Goal: Communication & Community: Answer question/provide support

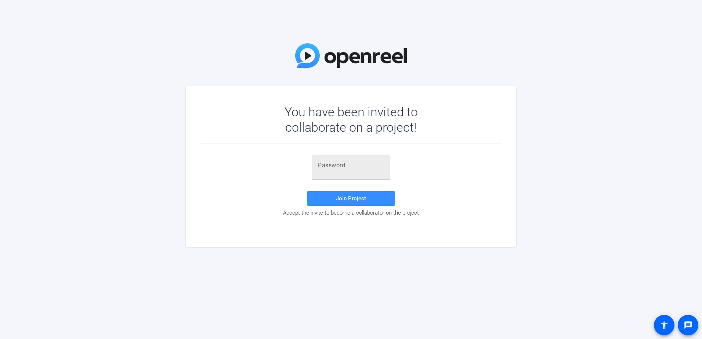
click at [346, 172] on div at bounding box center [351, 167] width 66 height 24
paste input "R=e]5E"
type input "R=e]5E"
click at [349, 201] on span "Join Project" at bounding box center [351, 198] width 30 height 7
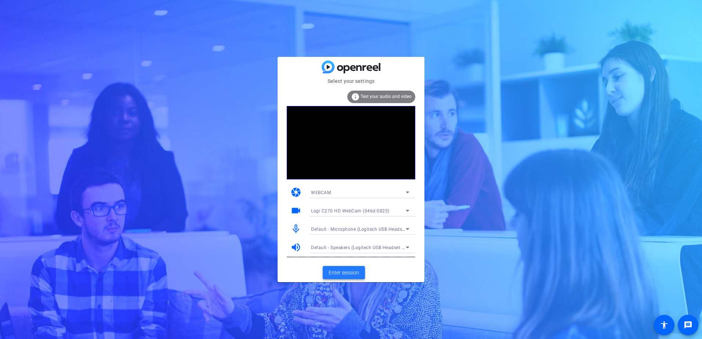
click at [350, 201] on span "Enter session" at bounding box center [343, 273] width 30 height 8
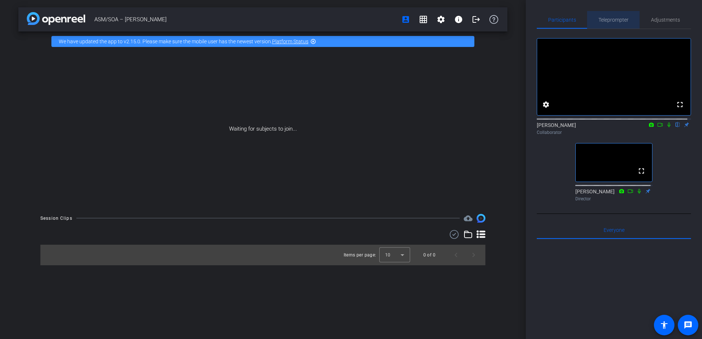
click at [458, 22] on span "Teleprompter" at bounding box center [613, 19] width 30 height 5
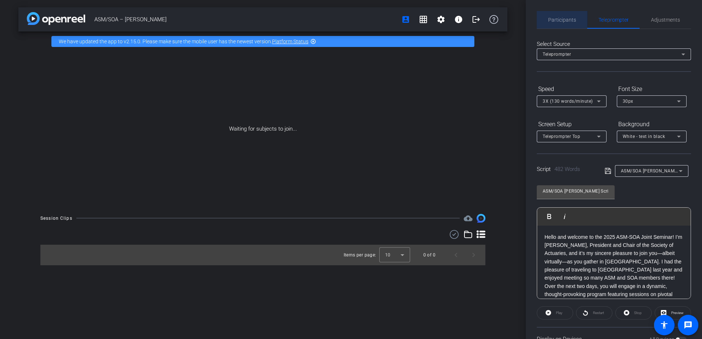
click at [458, 18] on div "Participants" at bounding box center [562, 20] width 50 height 18
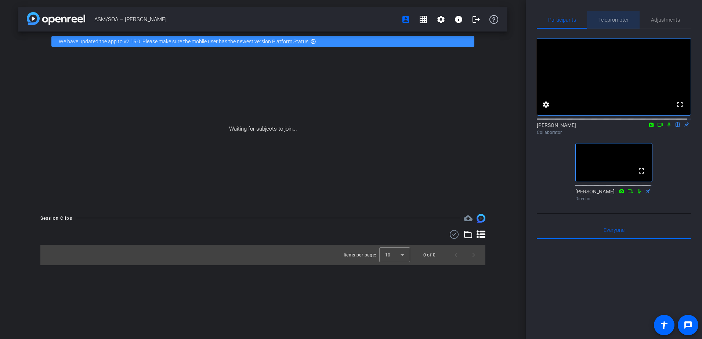
click at [458, 18] on div "Teleprompter" at bounding box center [613, 20] width 52 height 18
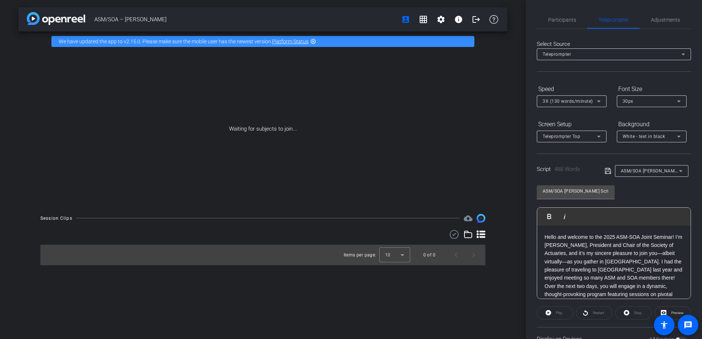
scroll to position [37, 0]
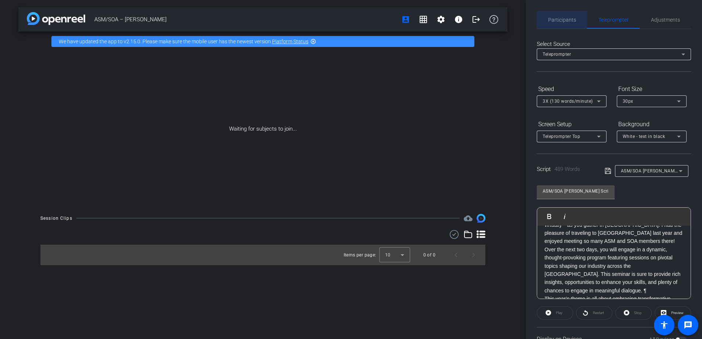
click at [458, 18] on span "Participants" at bounding box center [562, 19] width 28 height 5
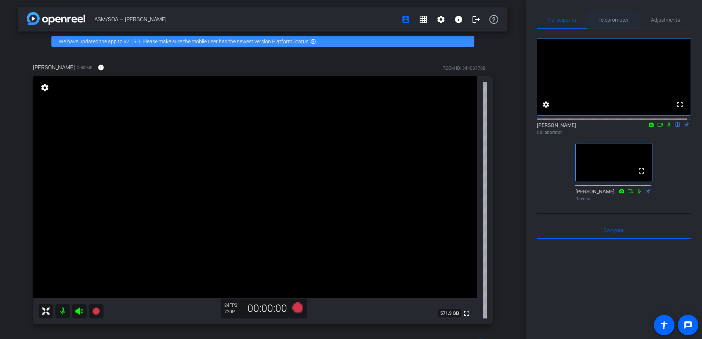
click at [458, 23] on span "Teleprompter" at bounding box center [613, 20] width 30 height 18
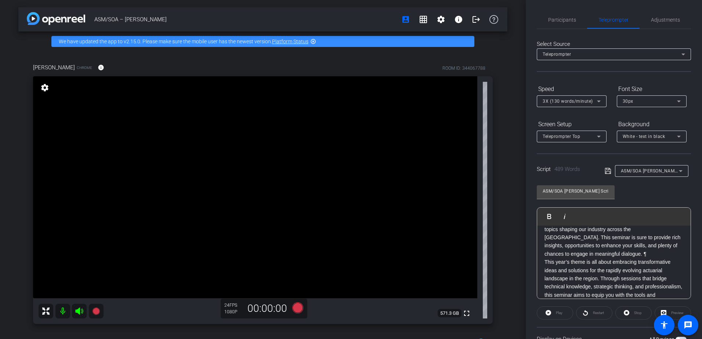
scroll to position [0, 0]
click at [458, 23] on span "Participants" at bounding box center [562, 20] width 28 height 18
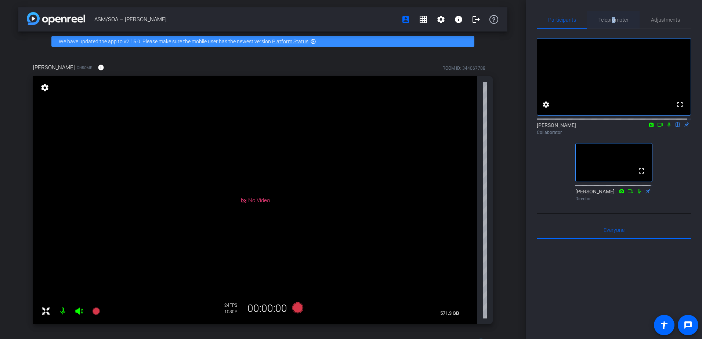
click at [458, 24] on span "Teleprompter" at bounding box center [613, 20] width 30 height 18
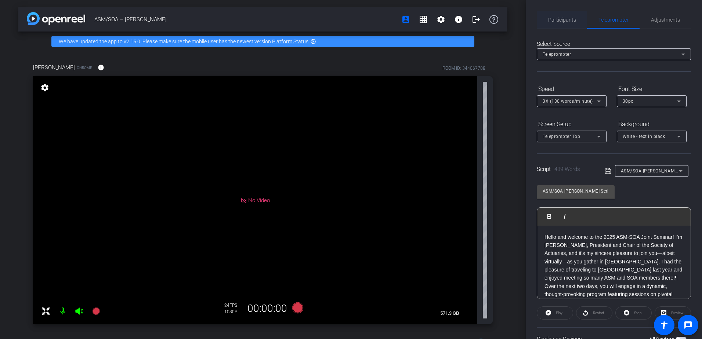
drag, startPoint x: 610, startPoint y: 24, endPoint x: 561, endPoint y: 20, distance: 49.4
click at [458, 20] on span "Participants" at bounding box center [562, 19] width 28 height 5
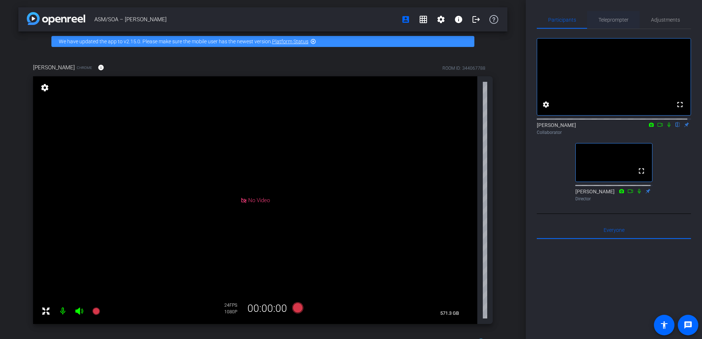
click at [458, 17] on span "Teleprompter" at bounding box center [613, 19] width 30 height 5
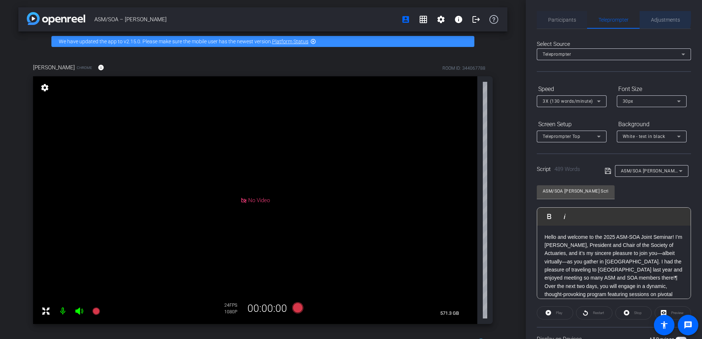
drag, startPoint x: 648, startPoint y: 18, endPoint x: 581, endPoint y: 20, distance: 67.2
click at [458, 19] on div "Adjustments" at bounding box center [664, 20] width 51 height 18
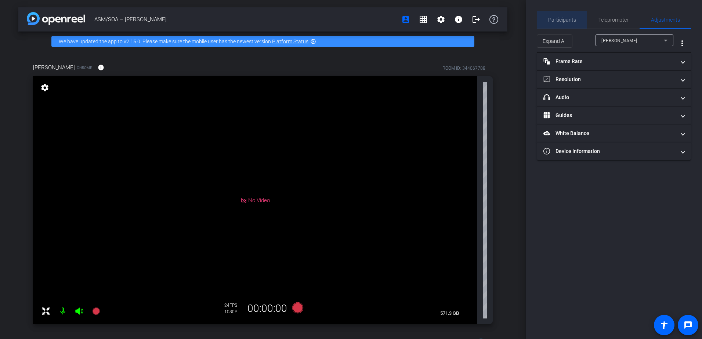
click at [458, 20] on span "Participants" at bounding box center [562, 19] width 28 height 5
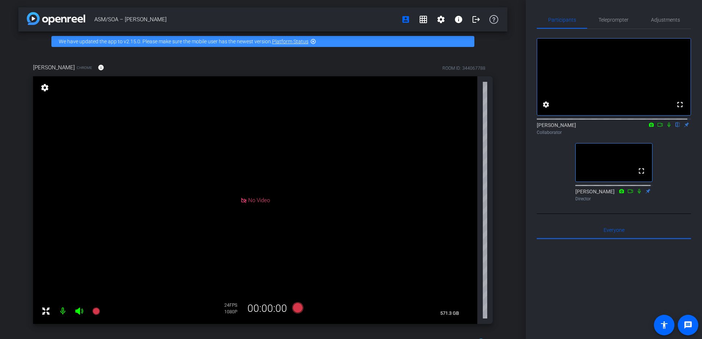
click at [458, 127] on icon at bounding box center [668, 125] width 3 height 5
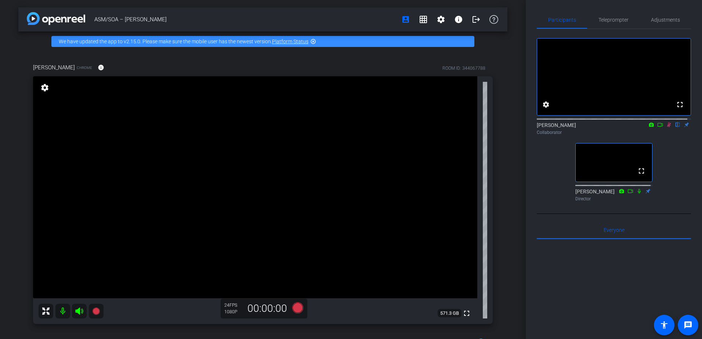
click at [458, 127] on icon at bounding box center [669, 125] width 4 height 5
click at [458, 127] on icon at bounding box center [668, 125] width 3 height 5
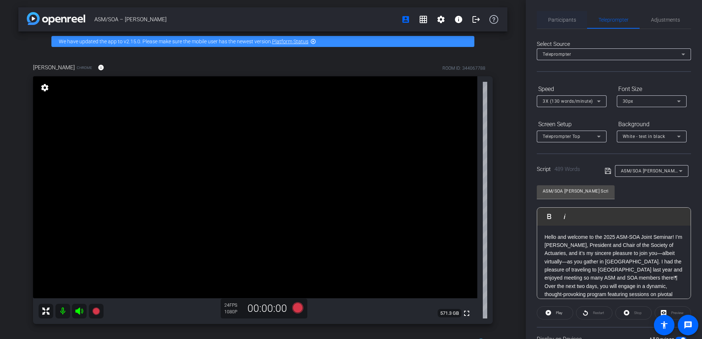
click at [458, 17] on span "Participants" at bounding box center [562, 19] width 28 height 5
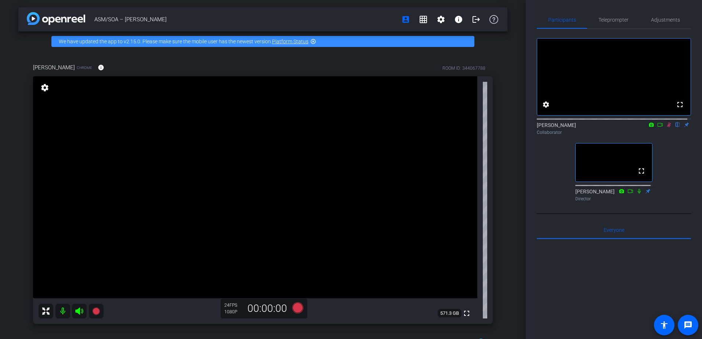
click at [458, 127] on icon at bounding box center [669, 124] width 6 height 5
click at [458, 127] on icon at bounding box center [668, 125] width 3 height 5
click at [458, 127] on icon at bounding box center [669, 124] width 6 height 5
click at [458, 127] on icon at bounding box center [668, 125] width 3 height 5
click at [458, 127] on icon at bounding box center [669, 125] width 4 height 5
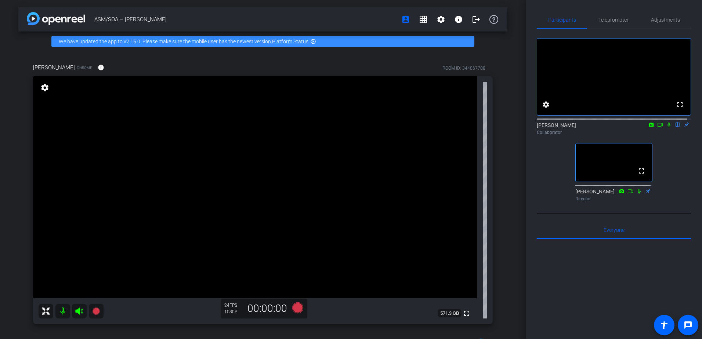
click at [458, 127] on icon at bounding box center [669, 124] width 6 height 5
click at [458, 127] on icon at bounding box center [660, 124] width 6 height 5
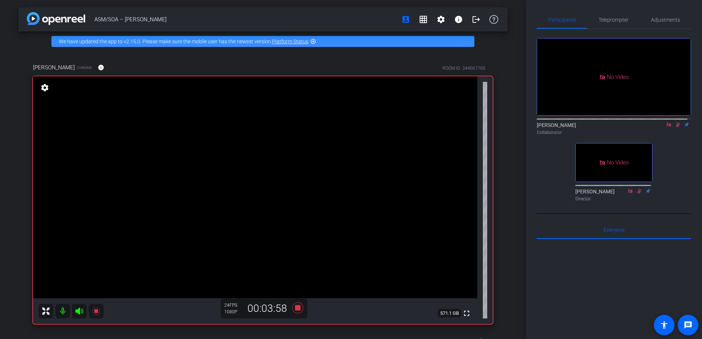
click at [458, 127] on icon at bounding box center [668, 125] width 4 height 4
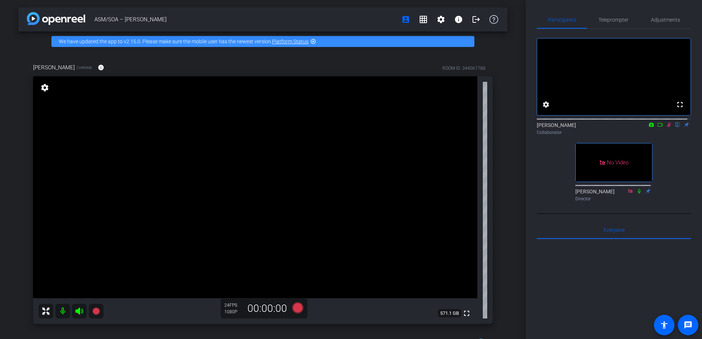
click at [458, 127] on icon at bounding box center [669, 125] width 4 height 5
click at [458, 127] on icon at bounding box center [669, 124] width 6 height 5
click at [458, 127] on icon at bounding box center [669, 125] width 4 height 5
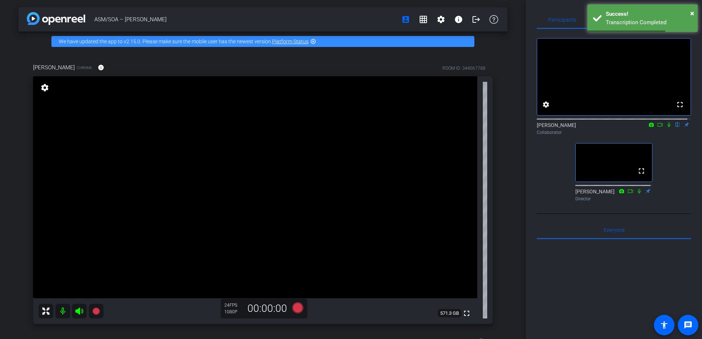
click at [458, 127] on icon at bounding box center [668, 125] width 3 height 5
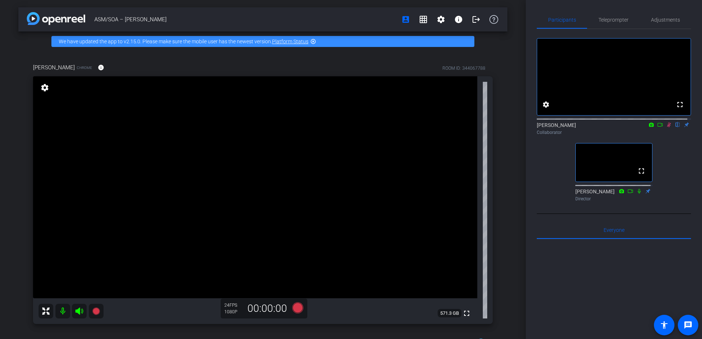
click at [458, 134] on div "[PERSON_NAME] flip Collaborator" at bounding box center [614, 128] width 154 height 14
click at [458, 127] on icon at bounding box center [659, 125] width 5 height 4
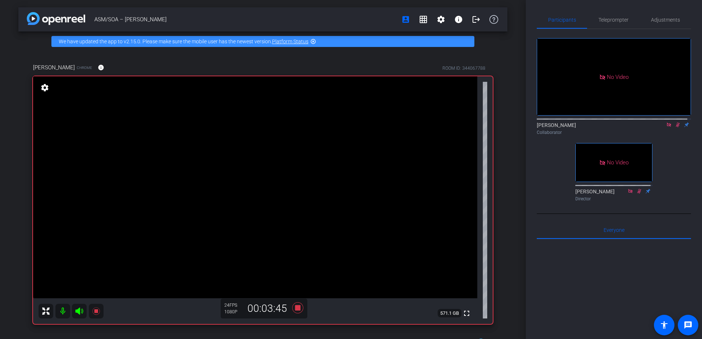
click at [458, 127] on icon at bounding box center [678, 124] width 6 height 5
click at [458, 127] on icon at bounding box center [668, 125] width 4 height 4
